Goal: Information Seeking & Learning: Compare options

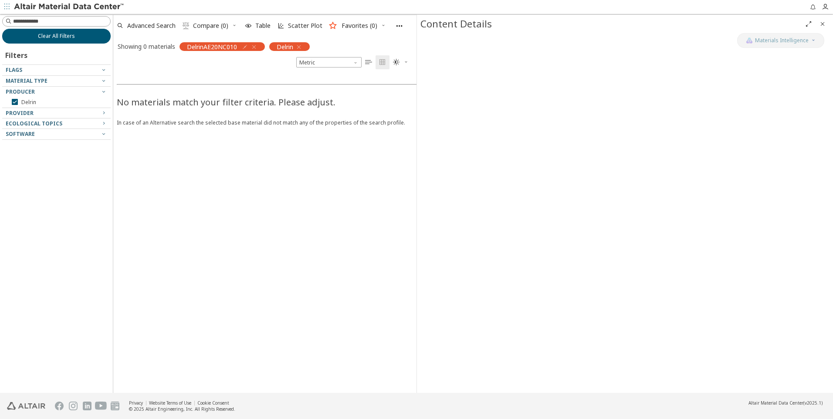
click at [54, 35] on span "Clear All Filters" at bounding box center [56, 36] width 37 height 7
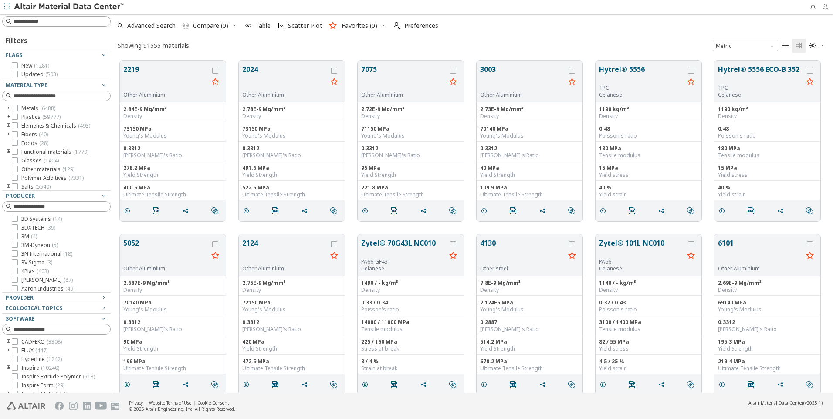
scroll to position [333, 714]
click at [827, 8] on icon "button" at bounding box center [825, 6] width 7 height 7
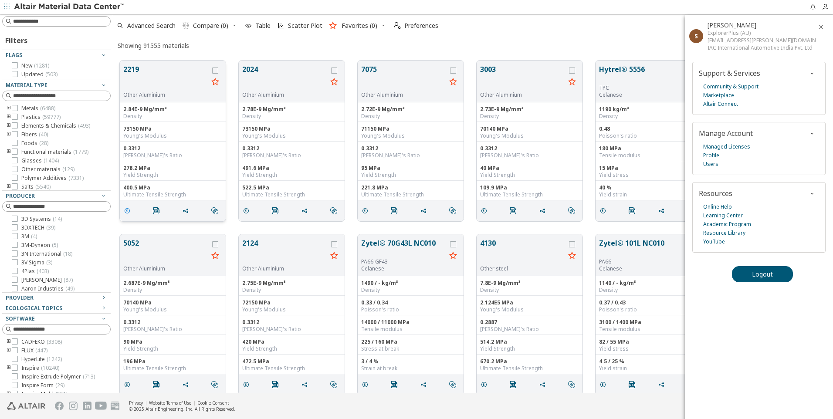
click at [126, 210] on icon "grid" at bounding box center [127, 210] width 7 height 7
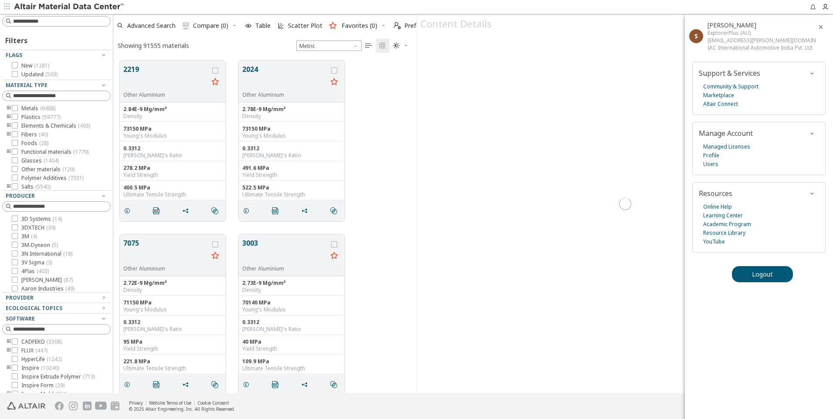
scroll to position [333, 297]
click at [823, 24] on icon "button" at bounding box center [821, 27] width 7 height 7
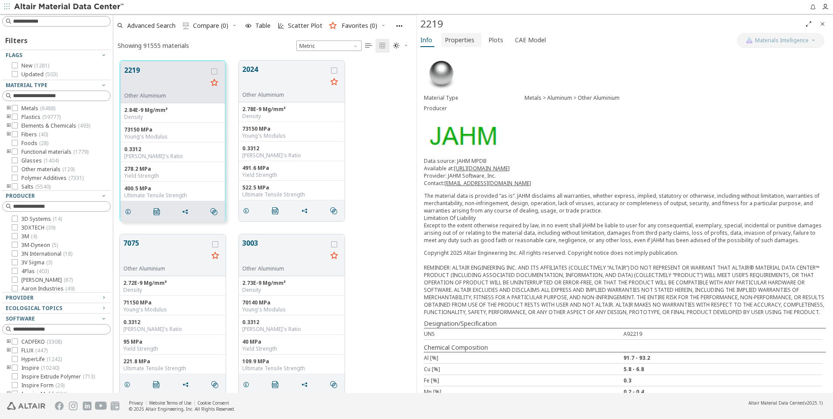
click at [457, 39] on span "Properties" at bounding box center [460, 40] width 30 height 14
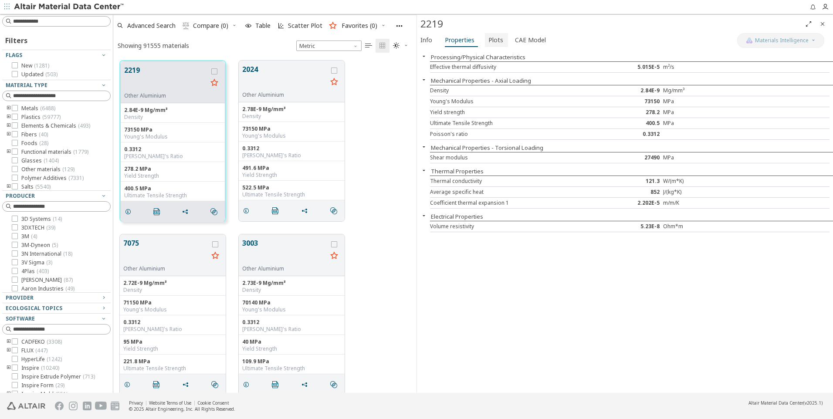
click at [492, 39] on span "Plots" at bounding box center [496, 40] width 15 height 14
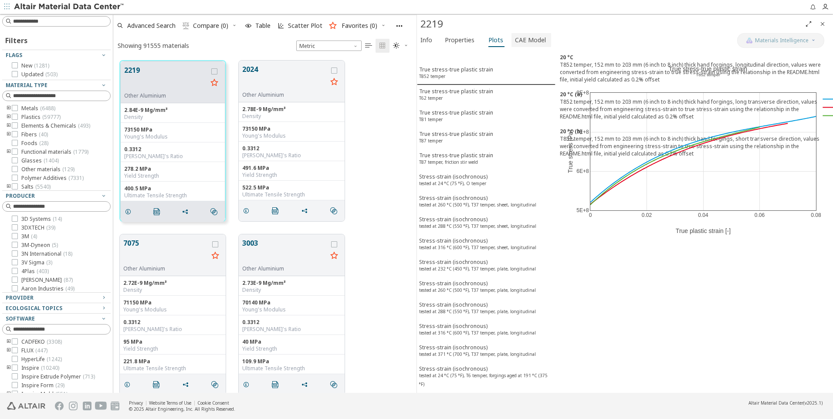
click at [521, 38] on span "CAE Model" at bounding box center [530, 40] width 31 height 14
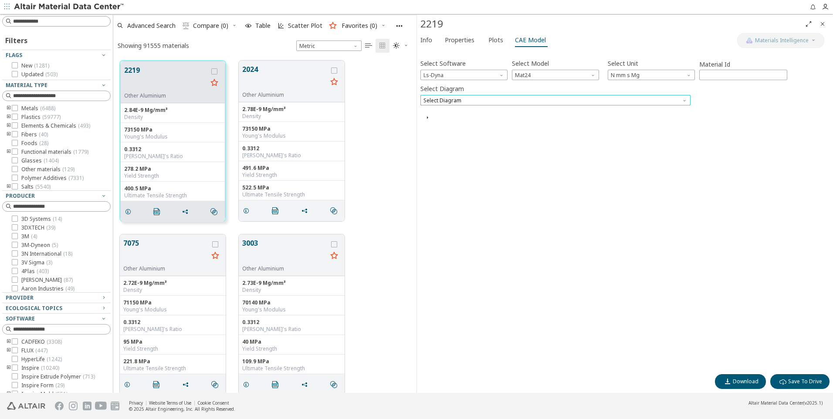
click at [514, 100] on span "Select Diagram" at bounding box center [556, 100] width 270 height 10
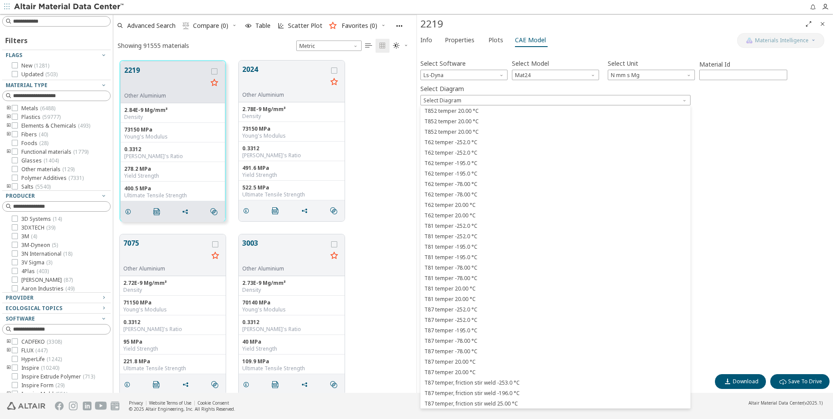
click at [504, 88] on div "Select Diagram Select Diagram" at bounding box center [625, 93] width 409 height 23
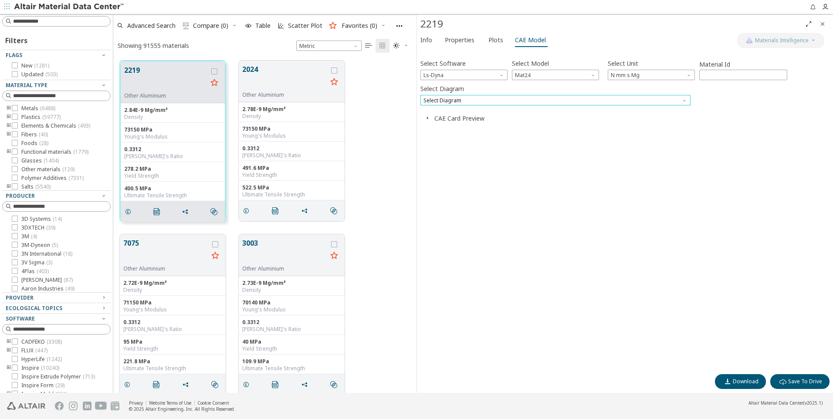
click at [474, 101] on span "Select Diagram" at bounding box center [556, 100] width 270 height 10
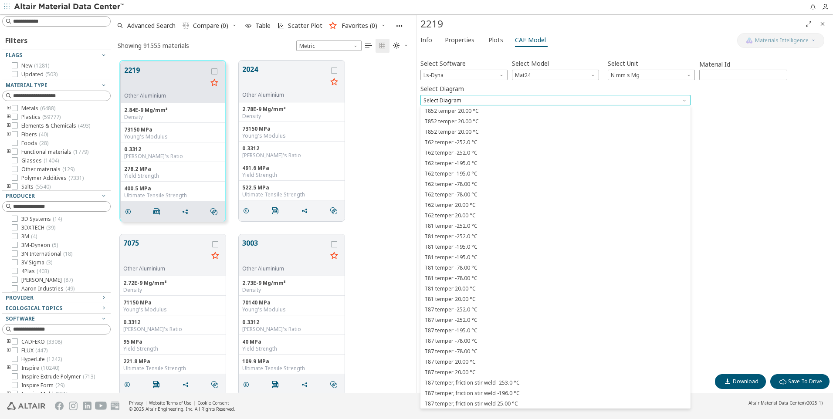
click at [474, 101] on span "Select Diagram" at bounding box center [556, 100] width 270 height 10
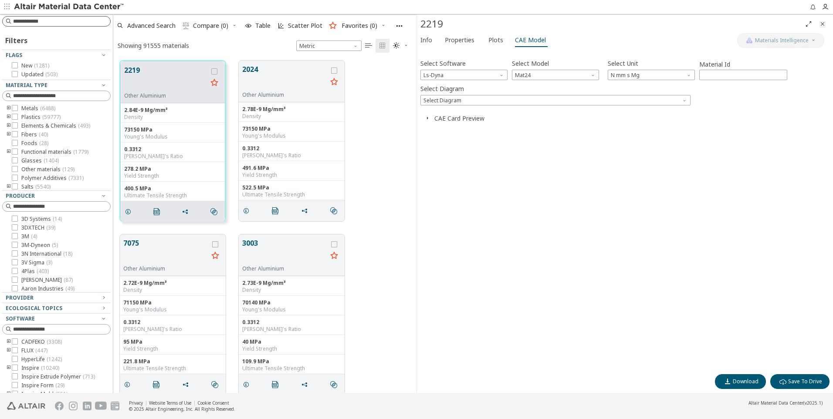
click at [63, 25] on input at bounding box center [61, 21] width 97 height 9
type input "**********"
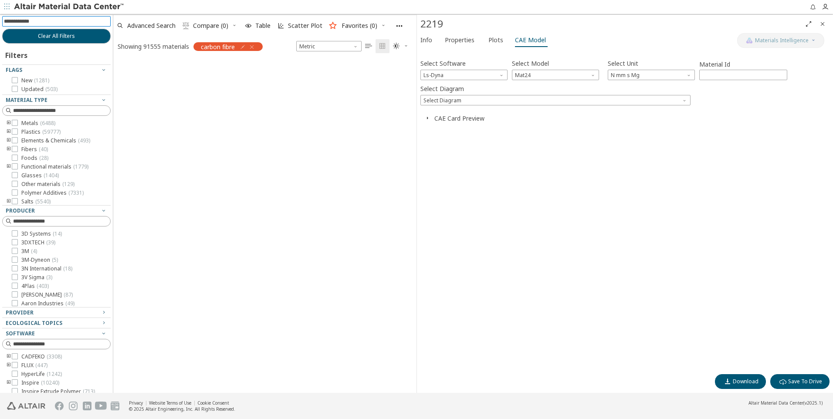
scroll to position [331, 297]
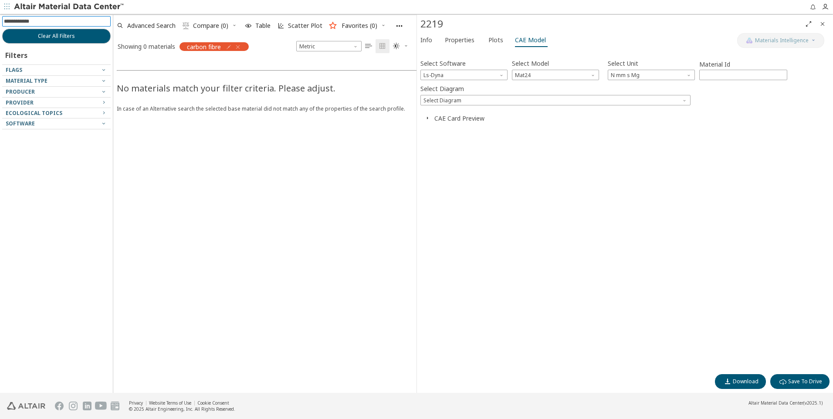
click at [60, 19] on input at bounding box center [57, 22] width 107 height 10
type input "*******"
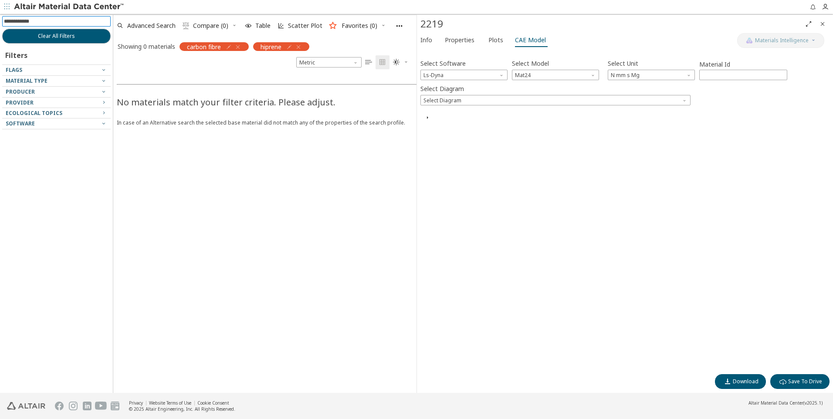
click at [302, 46] on icon "button" at bounding box center [298, 47] width 7 height 7
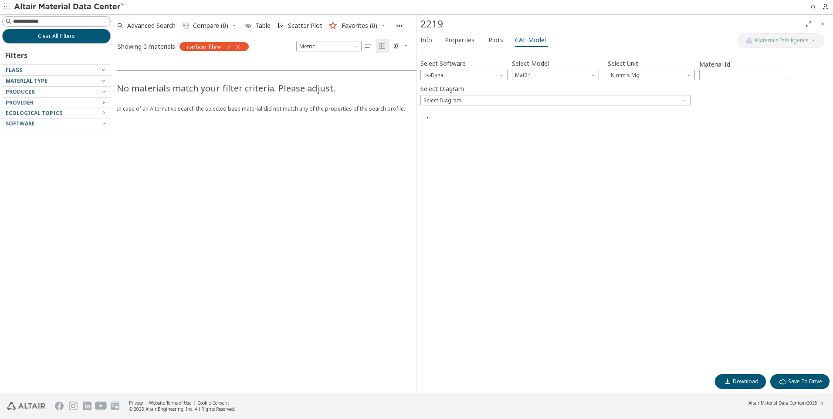
click at [240, 45] on icon "button" at bounding box center [238, 47] width 7 height 7
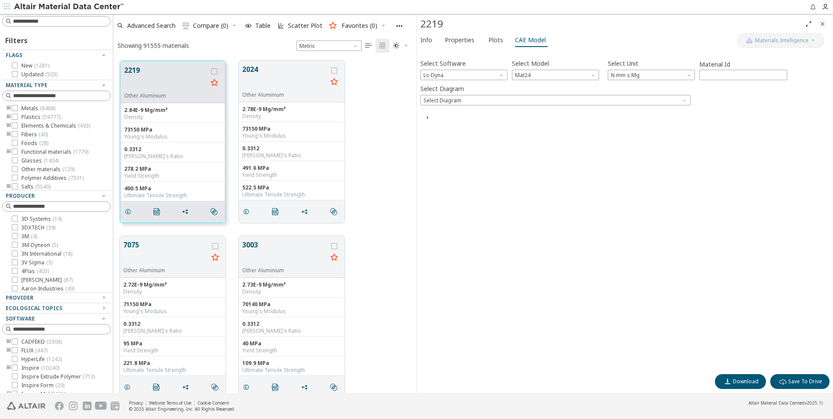
scroll to position [333, 297]
click at [37, 19] on input at bounding box center [61, 21] width 97 height 9
type input "*******"
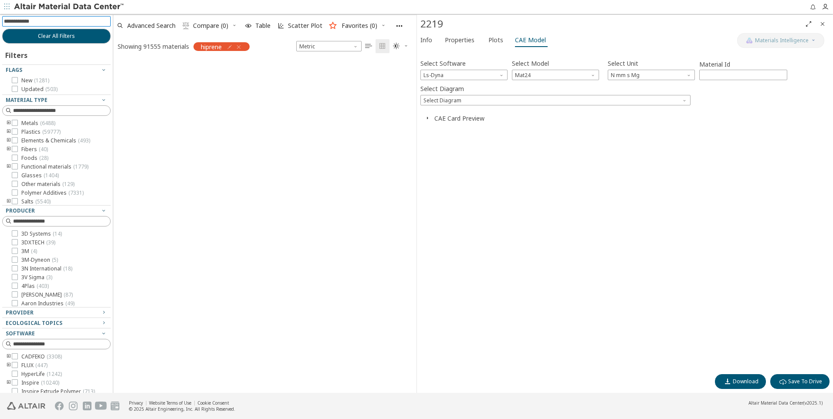
scroll to position [331, 297]
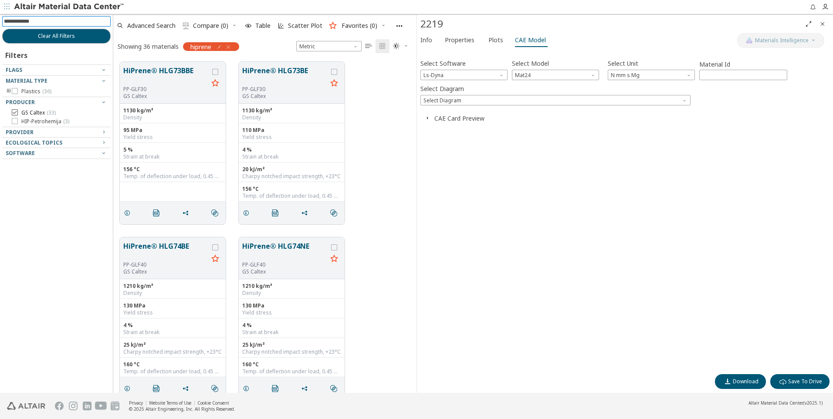
click at [31, 112] on span "GS Caltex ( 33 )" at bounding box center [38, 112] width 34 height 7
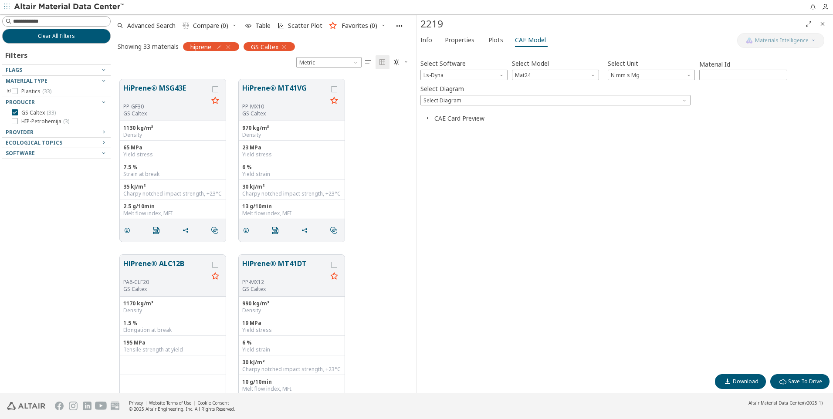
scroll to position [567, 0]
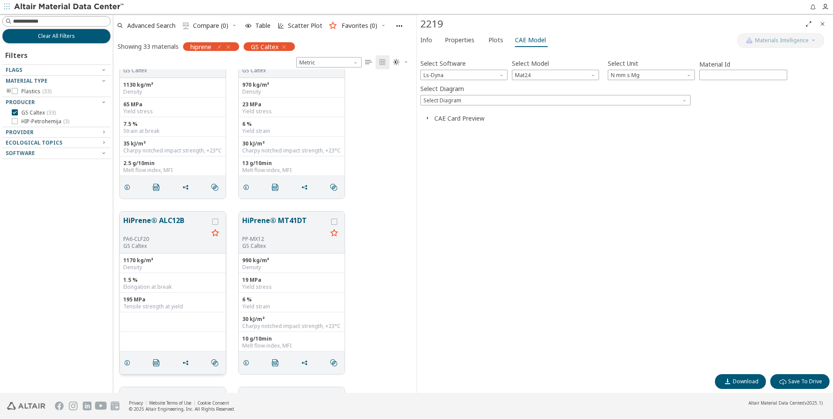
click at [172, 228] on button "HiPrene® ALC12B" at bounding box center [165, 225] width 85 height 20
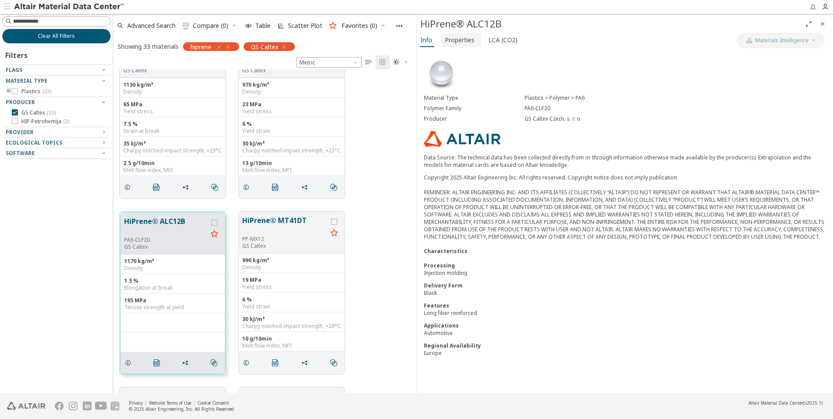
click at [463, 42] on span "Properties" at bounding box center [460, 40] width 30 height 14
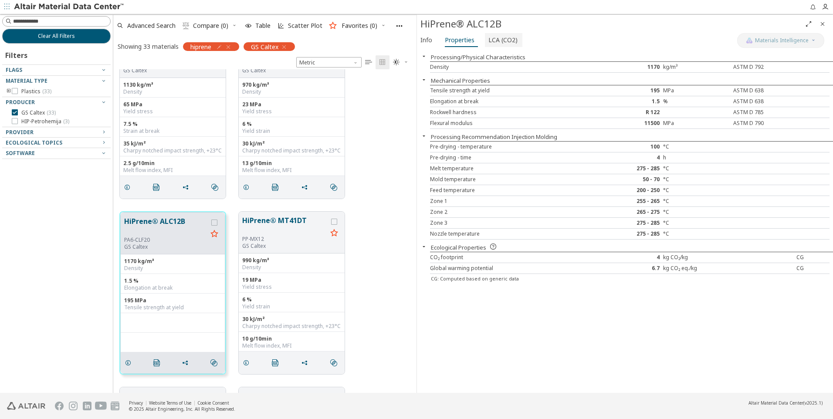
click at [501, 41] on span "LCA (CO2)" at bounding box center [503, 40] width 29 height 14
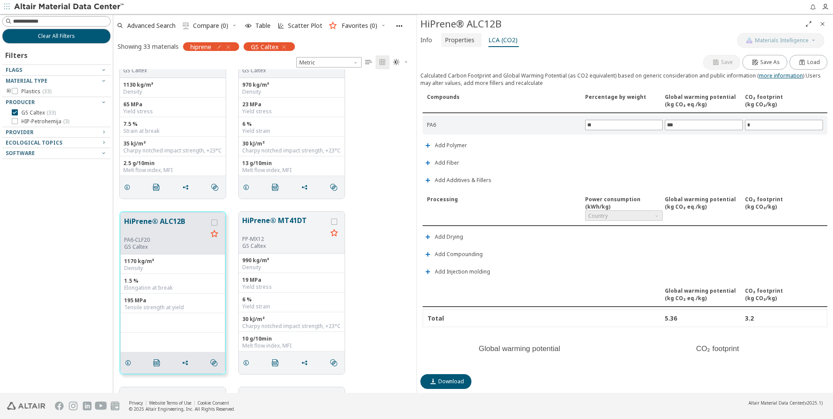
click at [451, 38] on span "Properties" at bounding box center [460, 40] width 30 height 14
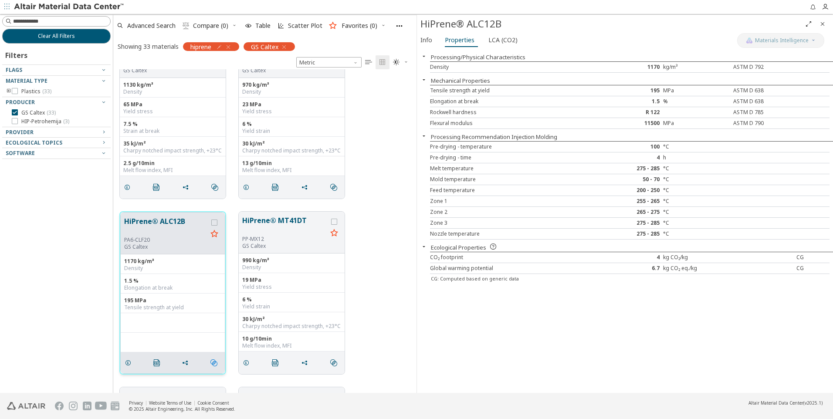
click at [214, 365] on icon "" at bounding box center [214, 363] width 7 height 7
click at [275, 378] on span "Similar Mechanical Properties" at bounding box center [253, 379] width 84 height 14
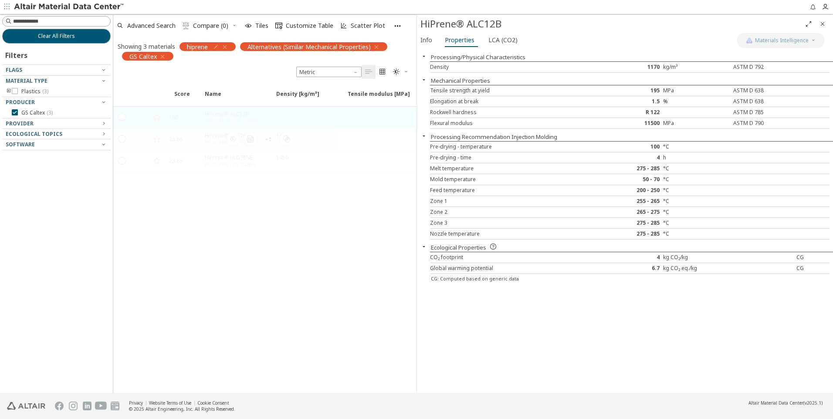
click at [208, 140] on div "PP-GLF60 - GS Caltex" at bounding box center [230, 142] width 51 height 7
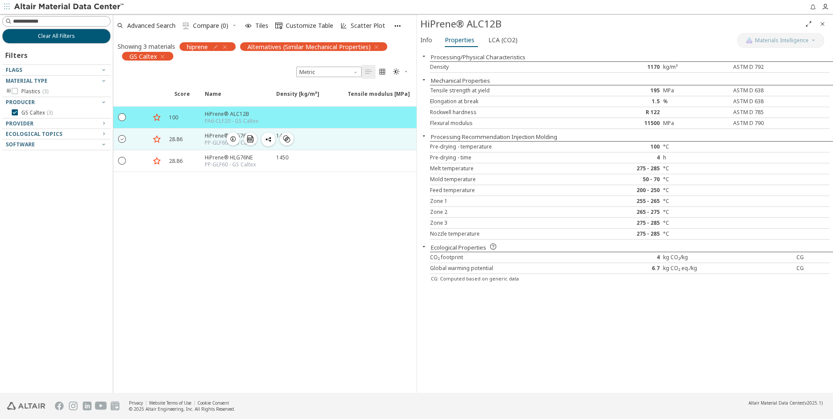
click at [125, 138] on icon "" at bounding box center [123, 139] width 8 height 8
click at [236, 140] on icon "button" at bounding box center [233, 139] width 7 height 7
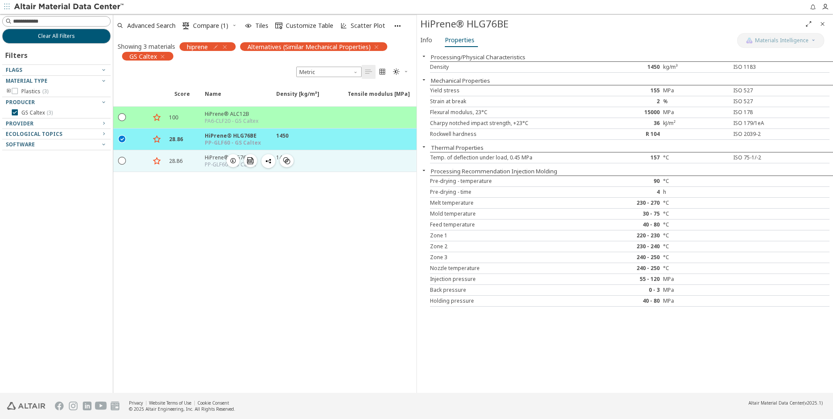
click at [214, 156] on div "HiPrene® HLG76NE" at bounding box center [230, 157] width 51 height 7
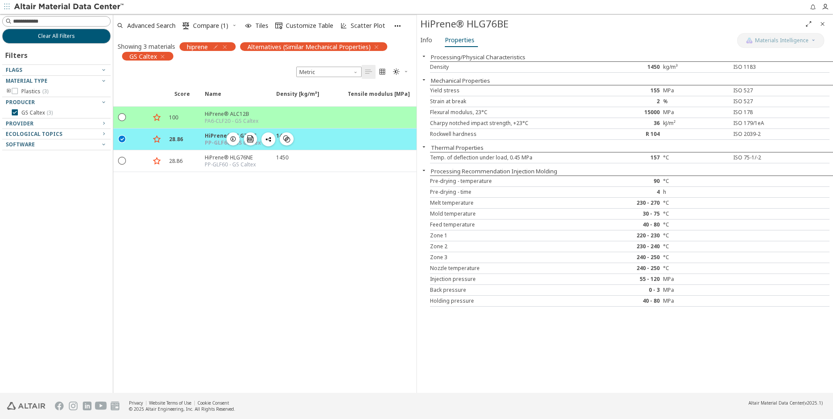
click at [121, 139] on icon "" at bounding box center [123, 139] width 8 height 8
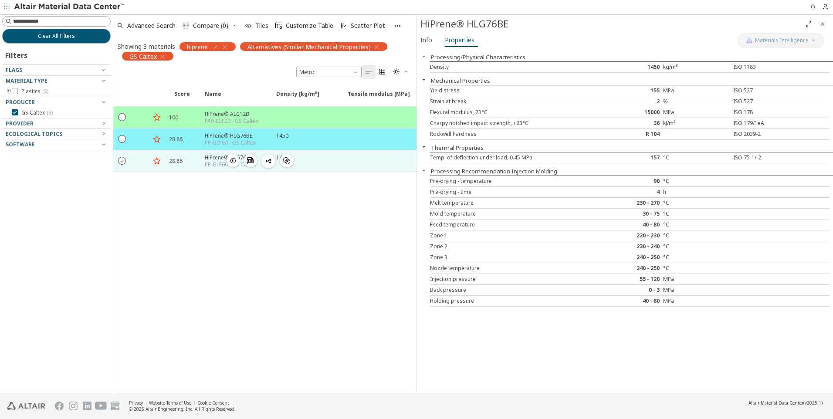
click at [122, 158] on icon "" at bounding box center [123, 160] width 8 height 8
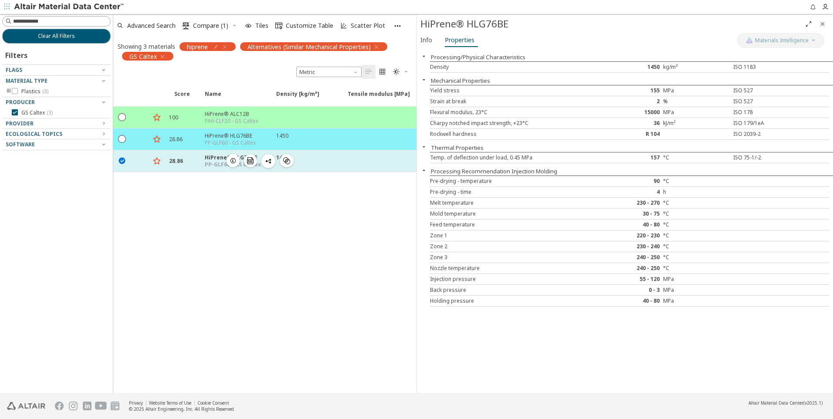
click at [209, 163] on div "PP-GLF60 - GS Caltex" at bounding box center [233, 164] width 56 height 7
click at [233, 160] on icon "button" at bounding box center [233, 160] width 7 height 7
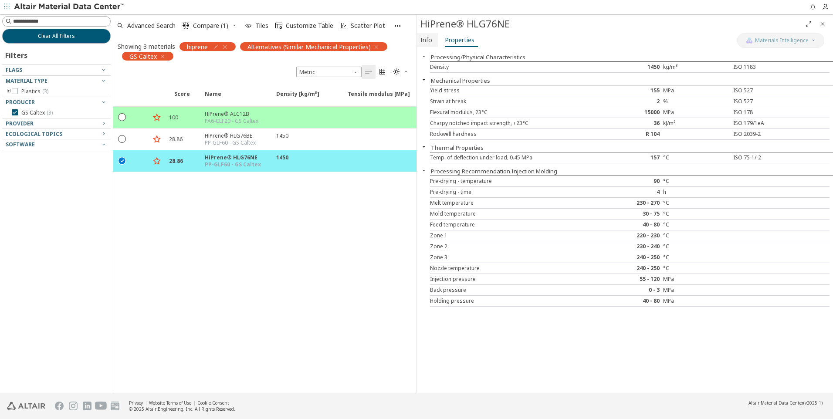
click at [425, 41] on span "Info" at bounding box center [427, 40] width 12 height 14
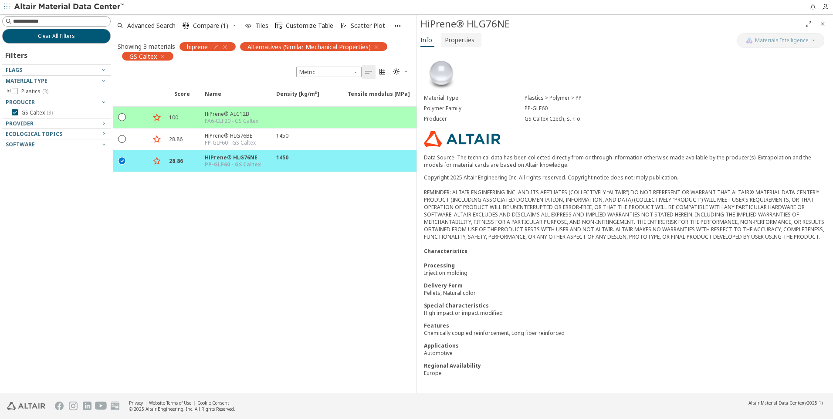
click at [460, 39] on span "Properties" at bounding box center [460, 40] width 30 height 14
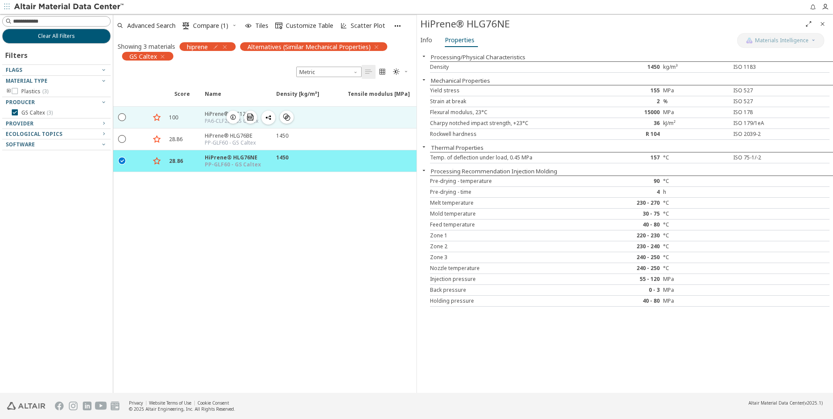
click at [209, 117] on div "HiPrene® ALC12B" at bounding box center [232, 113] width 54 height 7
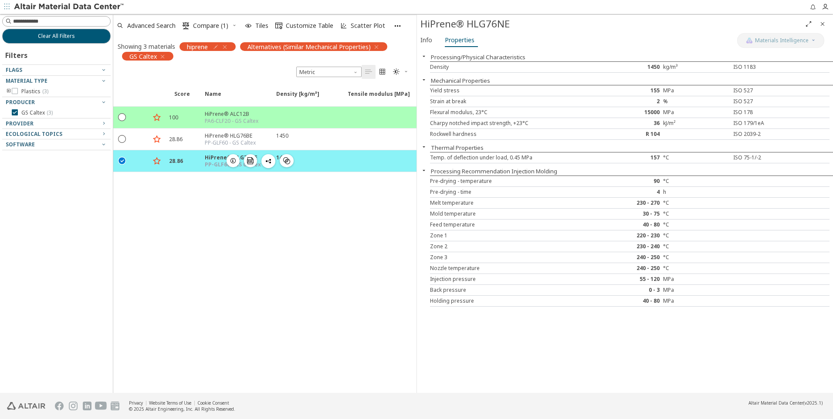
click at [122, 162] on icon "" at bounding box center [123, 160] width 8 height 8
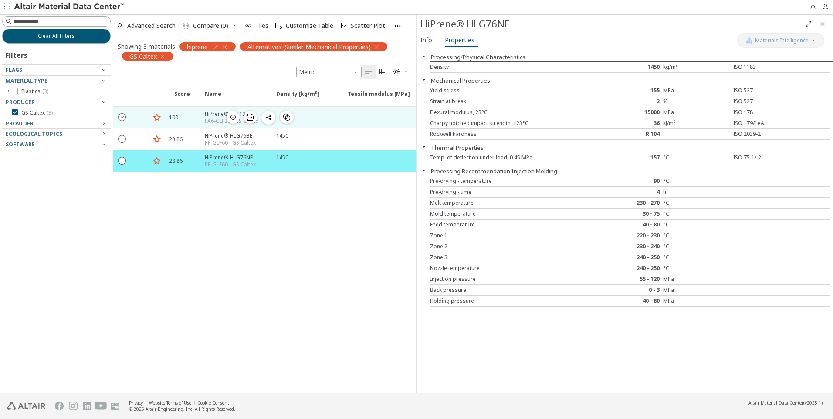
click at [122, 116] on icon "" at bounding box center [123, 117] width 8 height 8
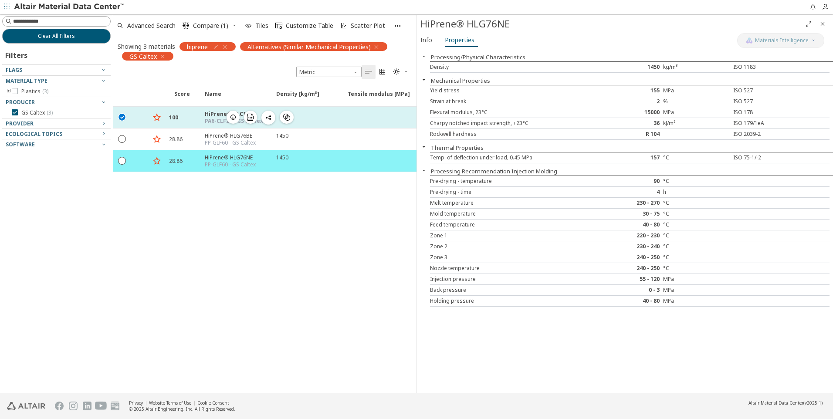
click at [234, 120] on icon "button" at bounding box center [233, 117] width 7 height 7
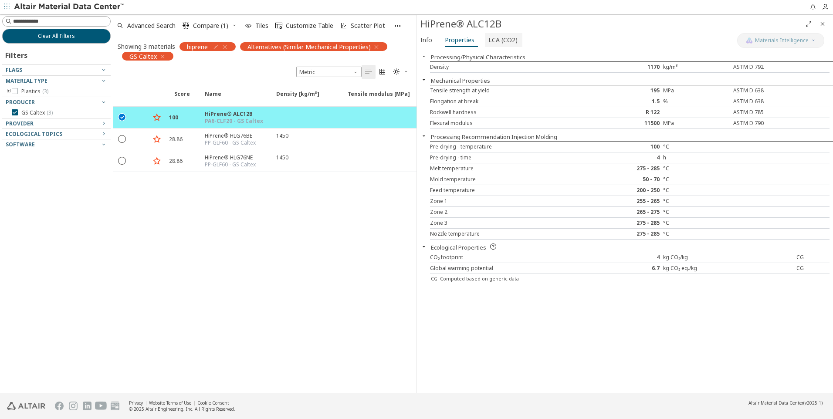
click at [498, 43] on span "LCA (CO2)" at bounding box center [503, 40] width 29 height 14
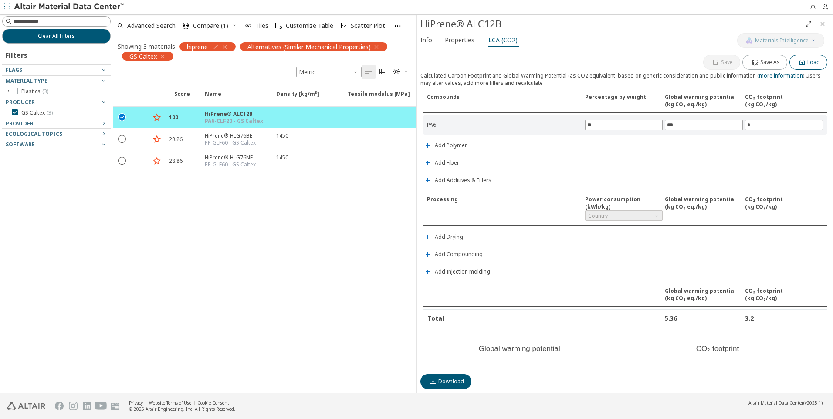
click at [808, 65] on span "Load" at bounding box center [814, 62] width 13 height 7
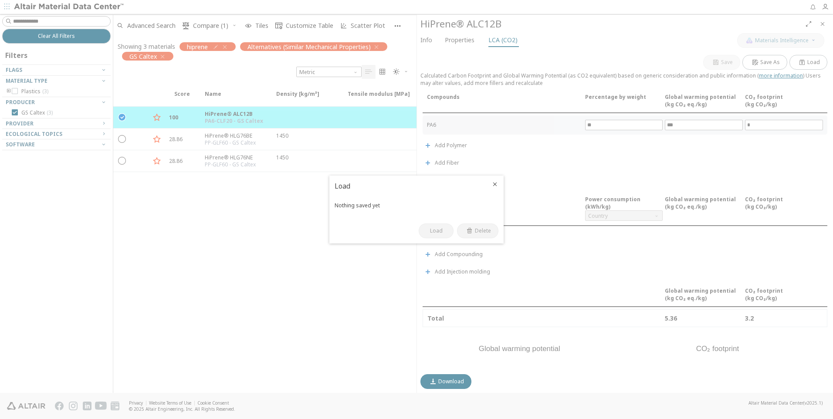
click at [493, 184] on icon "Close" at bounding box center [495, 184] width 7 height 7
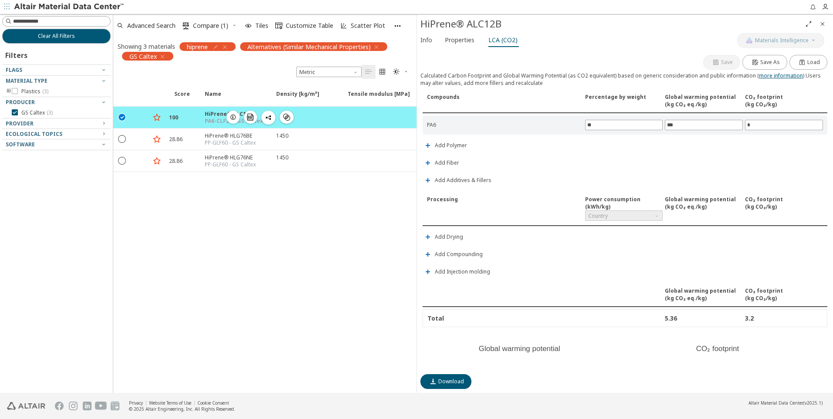
click at [267, 119] on icon "button" at bounding box center [268, 117] width 7 height 7
click at [250, 224] on div "Score Name Density [kg/m³] Density [kg/m³] ISO 1183 Tensile modulus [MPa] Tensi…" at bounding box center [264, 238] width 303 height 310
click at [228, 46] on icon "button" at bounding box center [224, 47] width 7 height 7
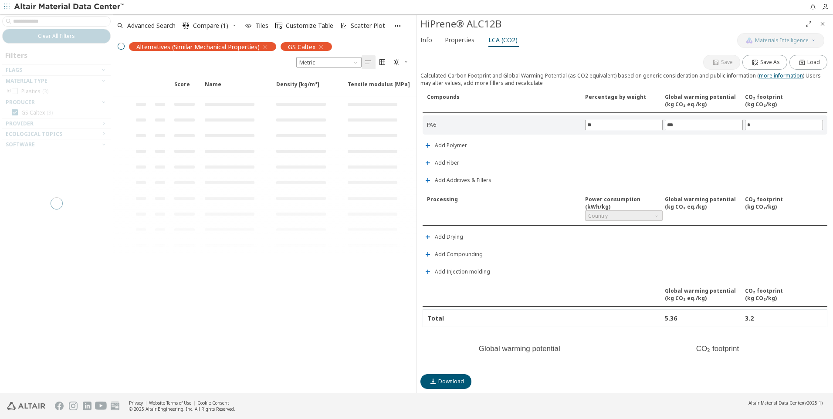
click at [265, 46] on div "Alternatives (Similar Mechanical Properties)" at bounding box center [202, 46] width 147 height 9
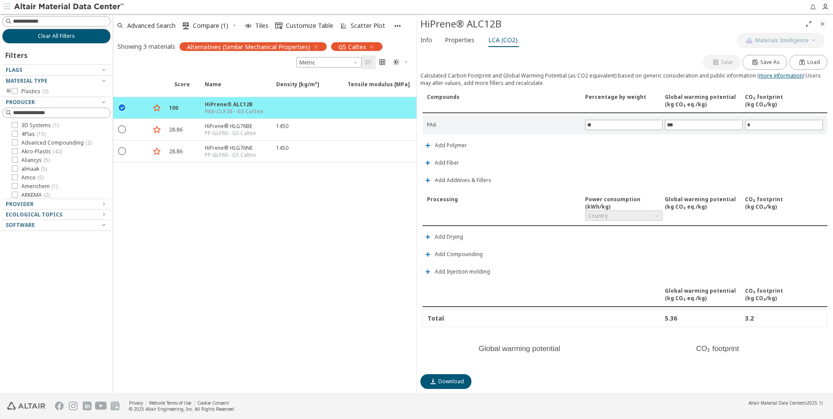
click at [374, 46] on icon "button" at bounding box center [371, 47] width 7 height 7
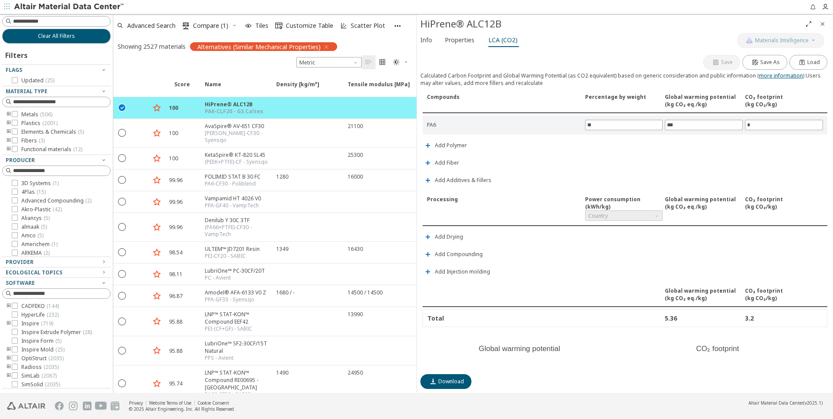
click at [330, 47] on icon "button" at bounding box center [326, 47] width 7 height 7
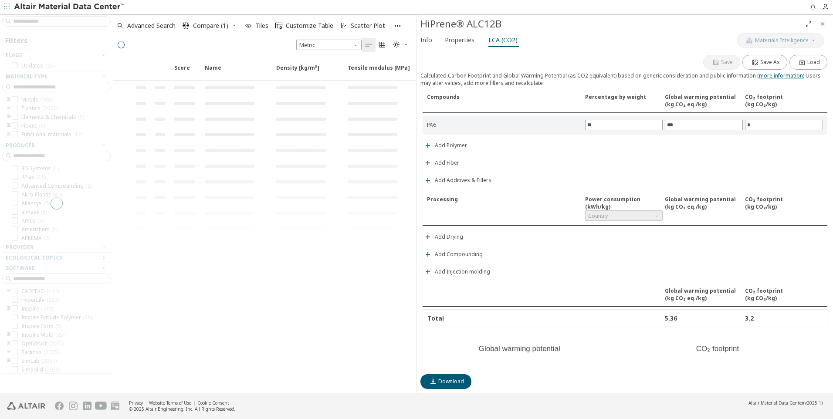
click at [823, 24] on icon "Close" at bounding box center [822, 23] width 7 height 7
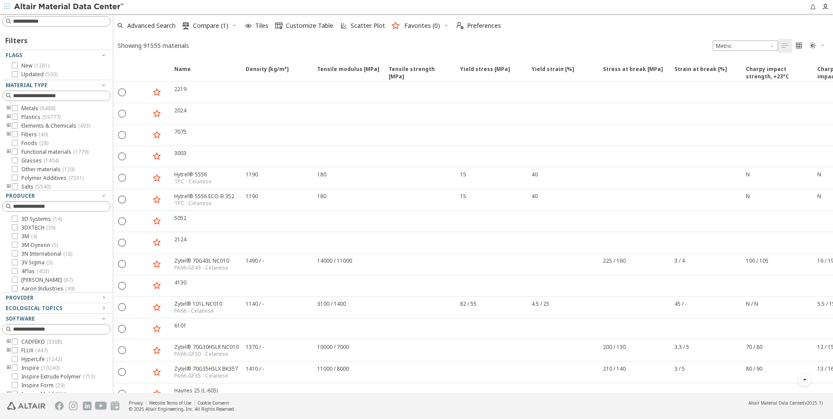
click at [8, 135] on icon "toogle group" at bounding box center [9, 134] width 6 height 7
click at [30, 151] on icon at bounding box center [28, 152] width 6 height 6
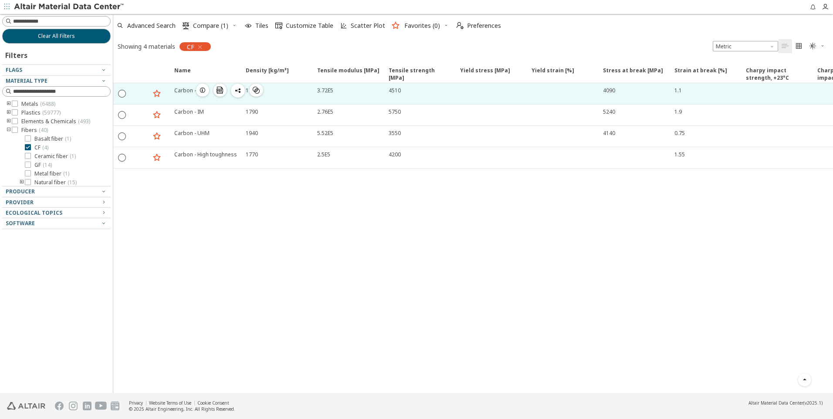
click at [182, 92] on div "Carbon - HM" at bounding box center [189, 90] width 31 height 7
click at [203, 92] on icon "button" at bounding box center [202, 90] width 7 height 7
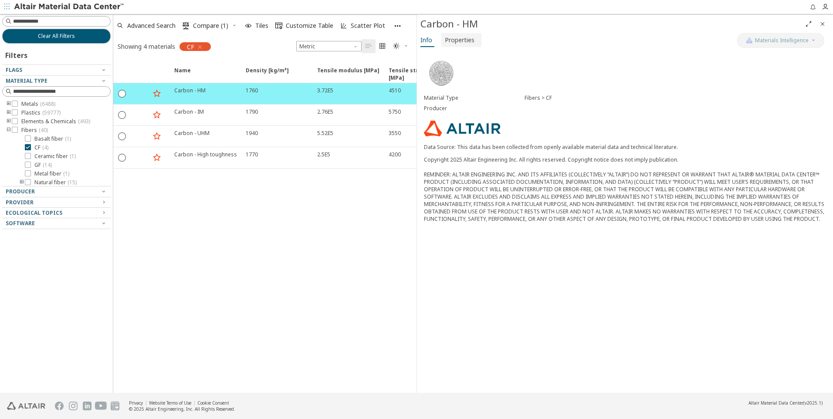
click at [464, 44] on span "Properties" at bounding box center [460, 40] width 30 height 14
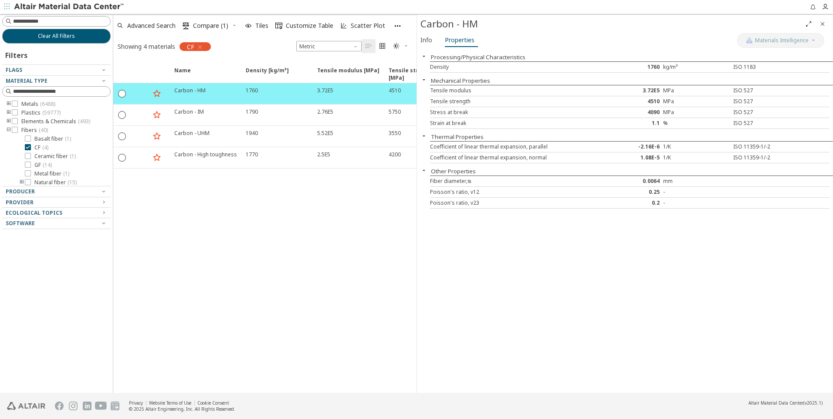
click at [641, 99] on div "4510" at bounding box center [630, 101] width 67 height 7
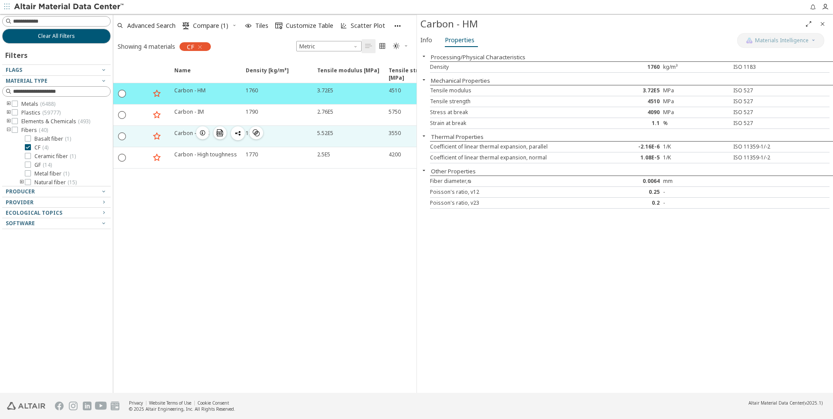
click at [189, 134] on div "Carbon - UHM" at bounding box center [191, 132] width 35 height 7
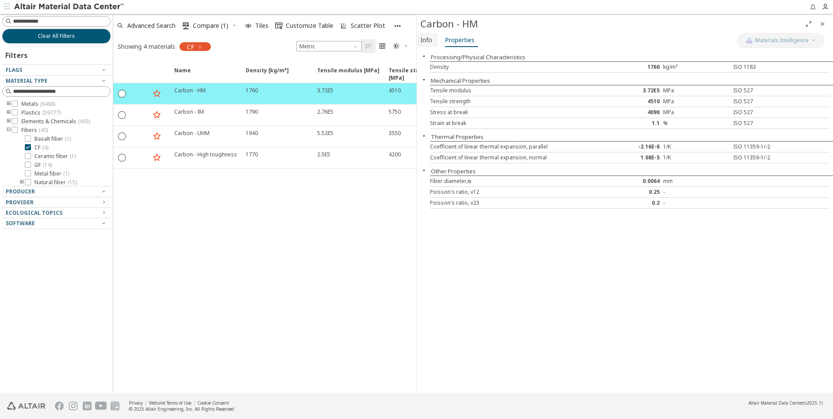
click at [423, 39] on span "Info" at bounding box center [427, 40] width 12 height 14
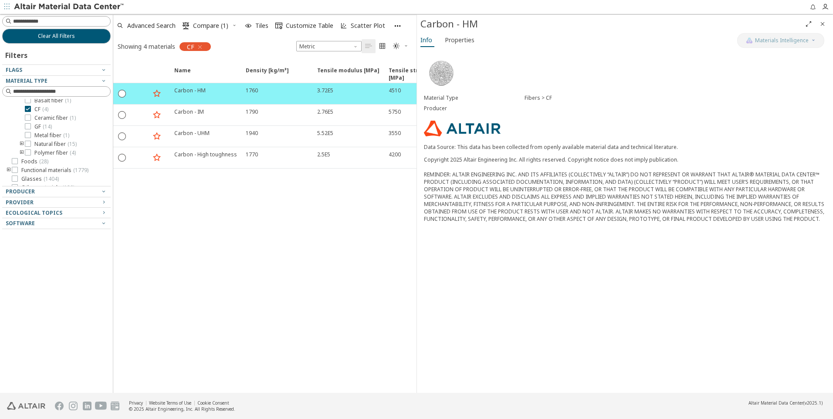
scroll to position [49, 0]
click at [23, 133] on icon "toogle group" at bounding box center [22, 133] width 6 height 7
click at [21, 142] on icon "toogle group" at bounding box center [22, 142] width 6 height 7
click at [43, 150] on icon at bounding box center [41, 151] width 6 height 6
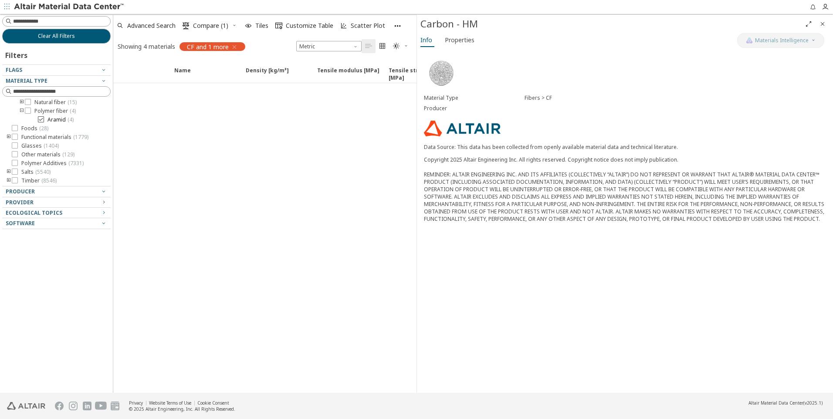
scroll to position [80, 0]
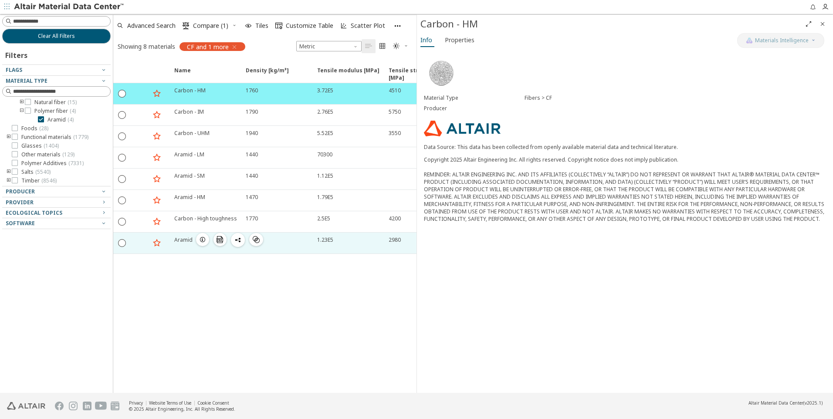
click at [185, 242] on div "Aramid" at bounding box center [183, 239] width 18 height 7
click at [201, 240] on icon "button" at bounding box center [202, 239] width 7 height 7
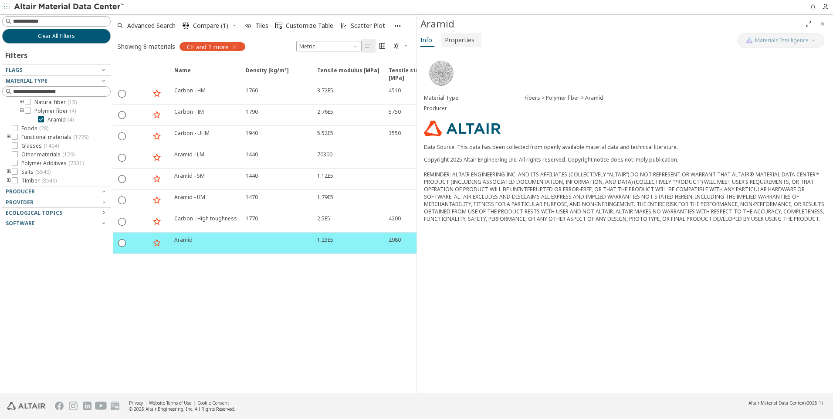
click at [470, 44] on span "Properties" at bounding box center [460, 40] width 30 height 14
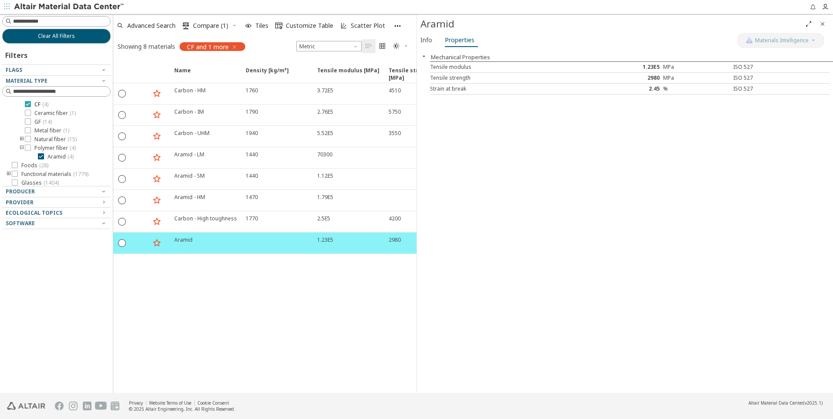
scroll to position [80, 0]
click at [9, 181] on icon "toogle group" at bounding box center [9, 180] width 6 height 7
click at [30, 137] on icon at bounding box center [28, 137] width 6 height 6
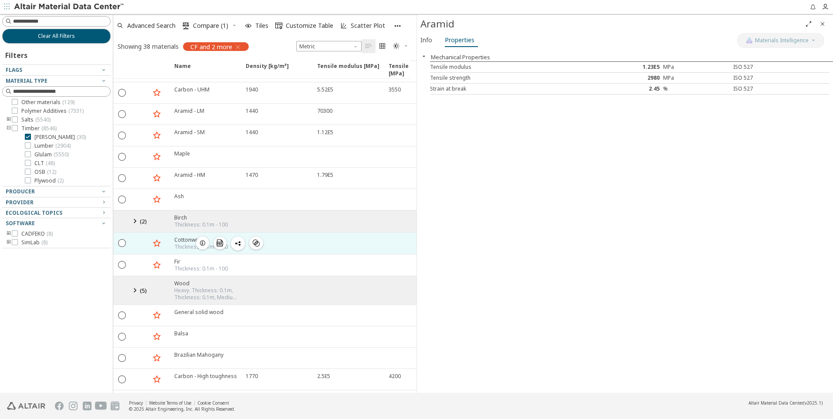
scroll to position [87, 0]
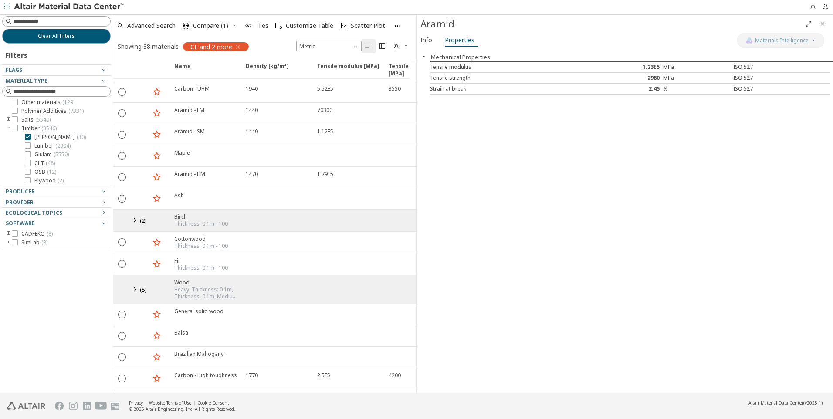
click at [185, 288] on div "Heavy. Thickness: 0.1m, Thickness: 0.1m, Medium. Thickness: 0.1m - 100" at bounding box center [207, 293] width 66 height 14
click at [186, 283] on div "Wood" at bounding box center [207, 282] width 66 height 7
click at [185, 284] on div "Wood" at bounding box center [207, 282] width 66 height 7
click at [140, 289] on span "( 5 )" at bounding box center [143, 290] width 7 height 8
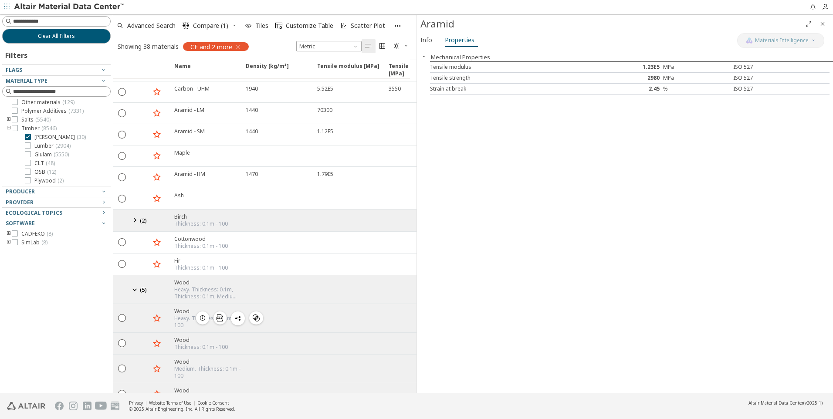
click at [184, 312] on div "Wood" at bounding box center [207, 311] width 66 height 7
click at [119, 320] on icon "" at bounding box center [123, 318] width 8 height 8
click at [198, 318] on span "button" at bounding box center [202, 318] width 10 height 13
click at [201, 316] on icon "button" at bounding box center [202, 318] width 7 height 7
click at [533, 35] on span "CAE Model" at bounding box center [530, 40] width 31 height 14
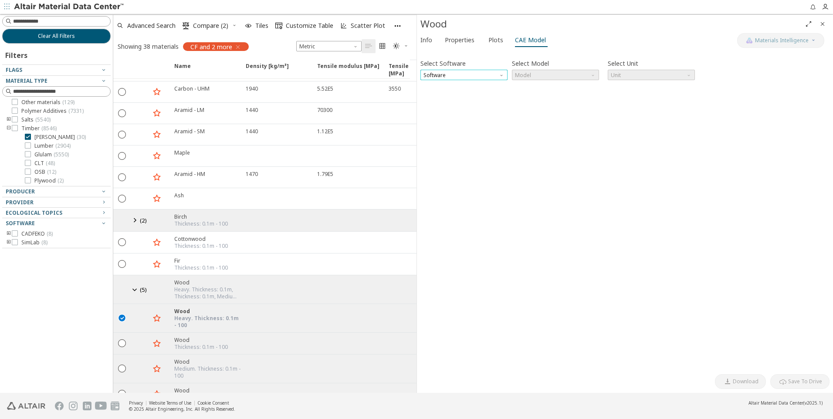
click at [442, 73] on span "Software" at bounding box center [464, 75] width 87 height 10
click at [445, 92] on button "SimLab" at bounding box center [464, 96] width 87 height 10
click at [537, 75] on span "Model" at bounding box center [555, 75] width 87 height 10
click at [536, 88] on span "Dielectric Frequency List" at bounding box center [546, 85] width 60 height 7
click at [629, 78] on span "N m s kg" at bounding box center [651, 75] width 87 height 10
